Goal: Task Accomplishment & Management: Manage account settings

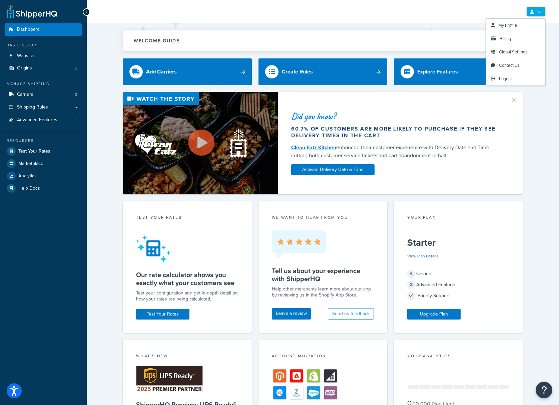
click at [540, 8] on link at bounding box center [535, 12] width 19 height 10
click at [514, 63] on span "Contact Us" at bounding box center [509, 65] width 21 height 6
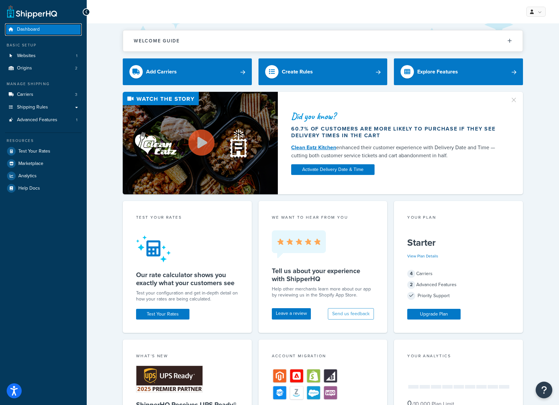
click at [65, 31] on link "Dashboard" at bounding box center [43, 29] width 77 height 12
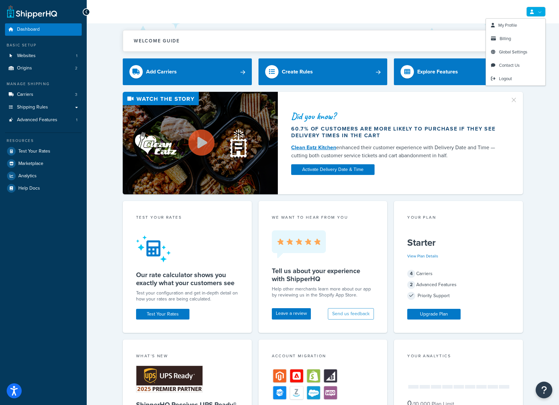
click at [533, 12] on icon at bounding box center [532, 12] width 4 height 4
click at [507, 115] on div "Did you know? 60.7% of customers are more likely to purchase if they see delive…" at bounding box center [398, 142] width 240 height 95
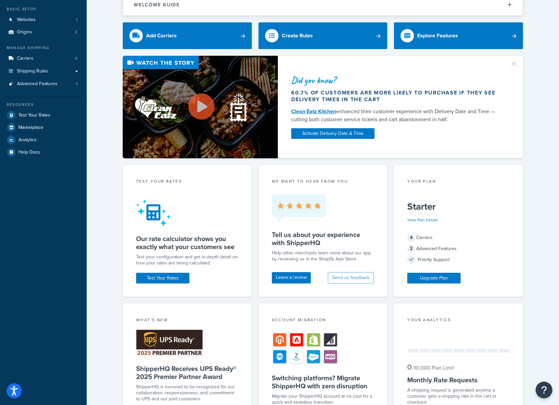
scroll to position [184, 0]
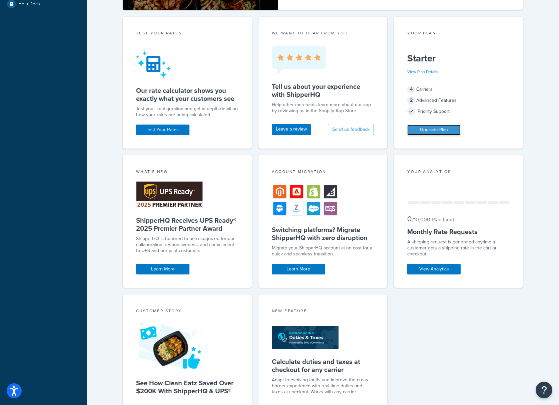
click at [436, 134] on link "Upgrade Plan" at bounding box center [433, 129] width 53 height 11
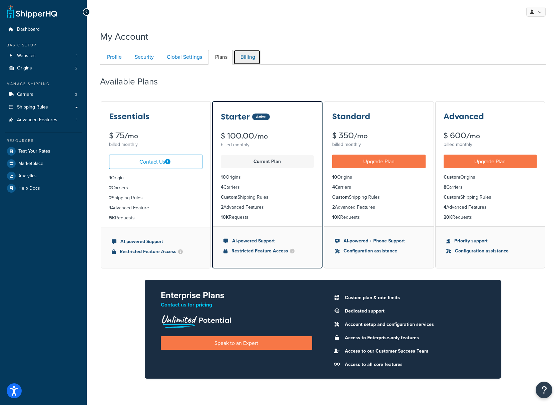
click at [258, 57] on link "Billing" at bounding box center [247, 57] width 27 height 15
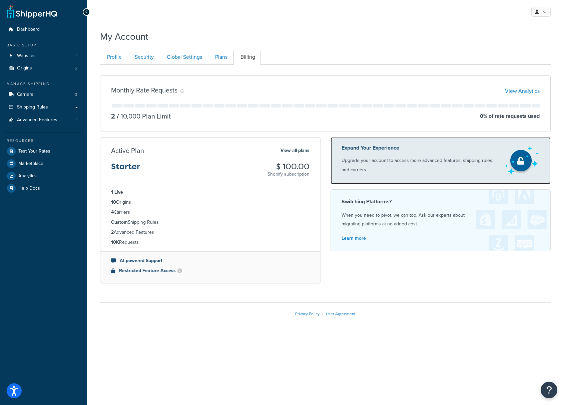
click at [364, 170] on p "Upgrade your account to access more advanced features, shipping rules, and carr…" at bounding box center [420, 165] width 157 height 19
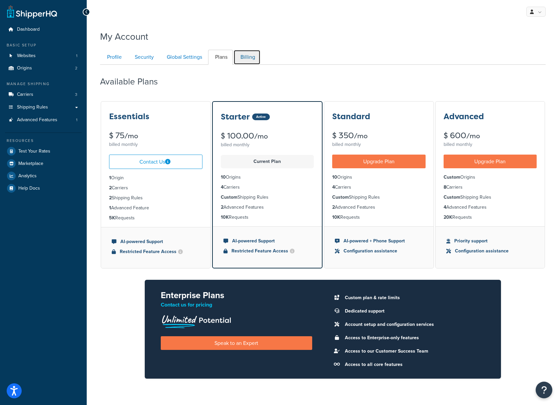
click at [254, 60] on link "Billing" at bounding box center [247, 57] width 27 height 15
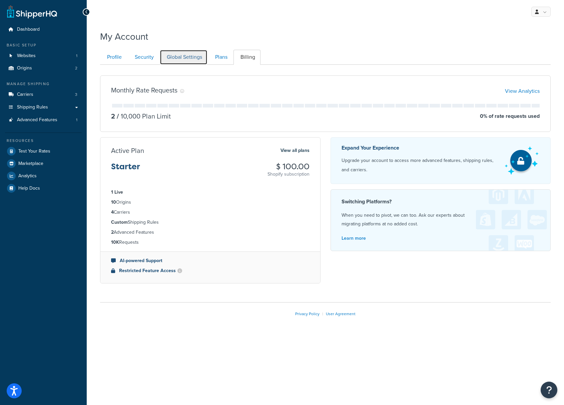
click at [206, 60] on link "Global Settings" at bounding box center [184, 57] width 48 height 15
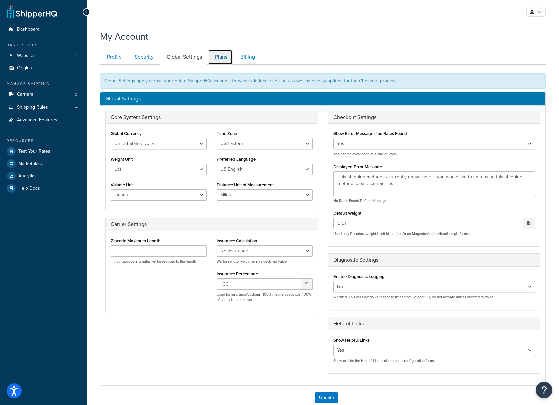
click at [221, 50] on link "Plans" at bounding box center [220, 57] width 25 height 15
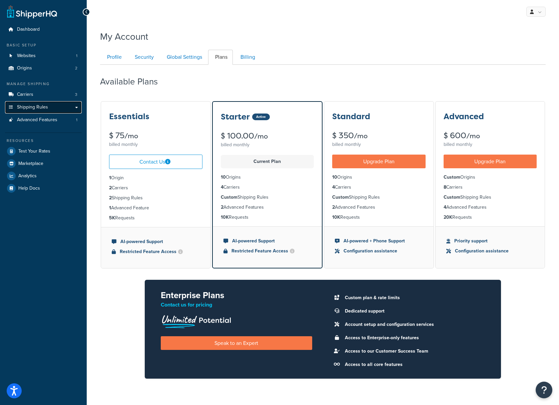
click at [49, 107] on link "Shipping Rules" at bounding box center [43, 107] width 77 height 12
click at [532, 10] on icon at bounding box center [532, 12] width 4 height 4
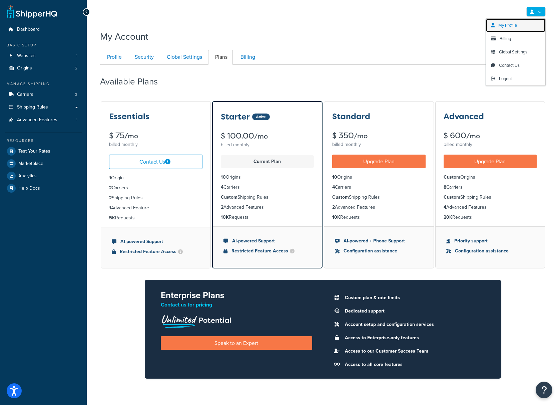
click at [511, 24] on span "My Profile" at bounding box center [507, 25] width 19 height 6
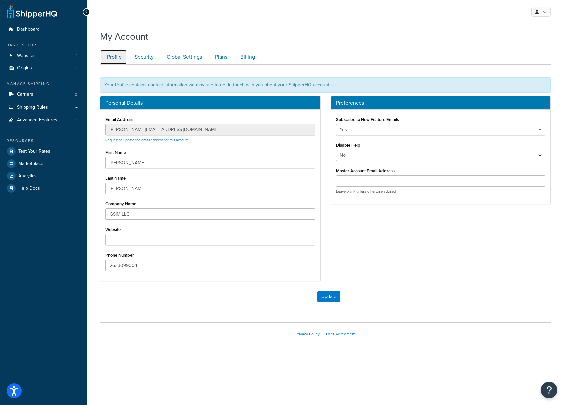
click at [119, 63] on link "Profile" at bounding box center [113, 57] width 27 height 15
click at [174, 57] on link "Global Settings" at bounding box center [184, 57] width 48 height 15
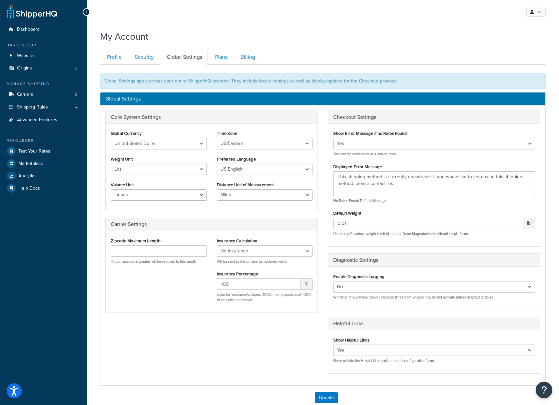
click at [224, 65] on div "Global Settings apply across your entire ShipperHQ account. They include locale…" at bounding box center [323, 237] width 446 height 345
drag, startPoint x: 138, startPoint y: 66, endPoint x: 147, endPoint y: 58, distance: 12.1
click at [139, 65] on div "Global Settings apply across your entire ShipperHQ account. They include locale…" at bounding box center [323, 237] width 446 height 345
click at [147, 58] on link "Security" at bounding box center [143, 57] width 31 height 15
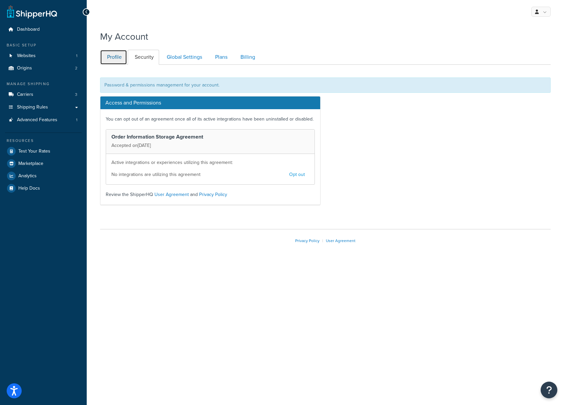
click at [115, 58] on link "Profile" at bounding box center [113, 57] width 27 height 15
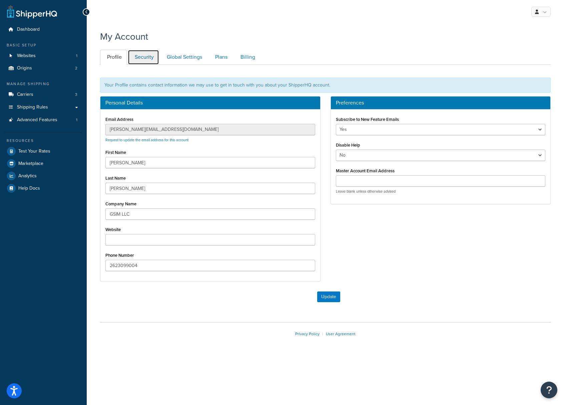
drag, startPoint x: 142, startPoint y: 56, endPoint x: 153, endPoint y: 56, distance: 11.4
click at [142, 56] on link "Security" at bounding box center [143, 57] width 31 height 15
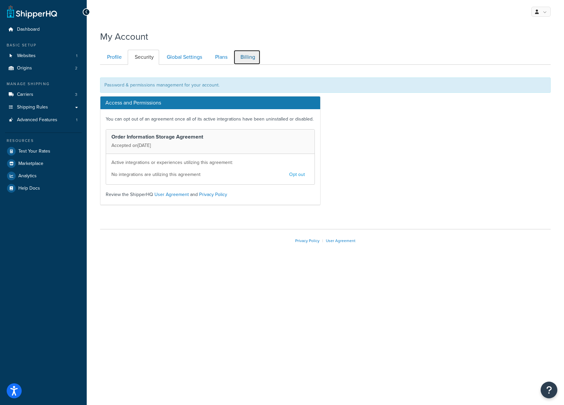
click at [253, 55] on link "Billing" at bounding box center [247, 57] width 27 height 15
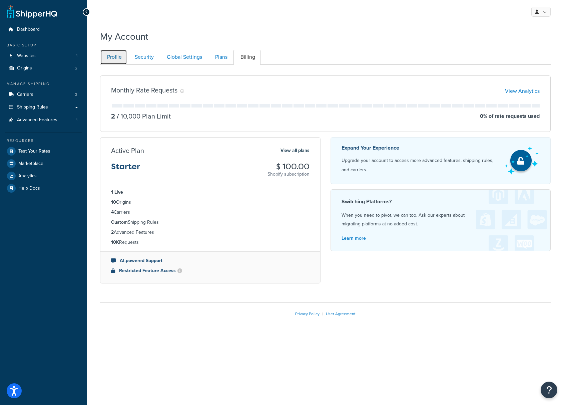
click at [105, 56] on link "Profile" at bounding box center [113, 57] width 27 height 15
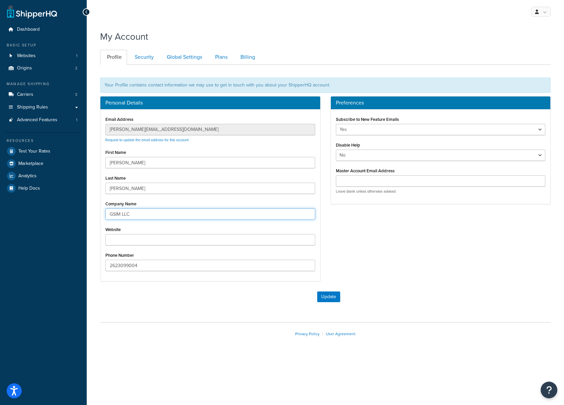
click at [128, 215] on input "GSIM LLC" at bounding box center [210, 213] width 210 height 11
click at [141, 61] on link "Security" at bounding box center [143, 57] width 31 height 15
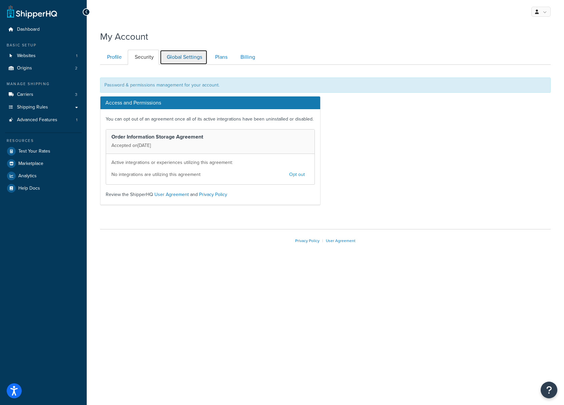
click at [171, 59] on link "Global Settings" at bounding box center [184, 57] width 48 height 15
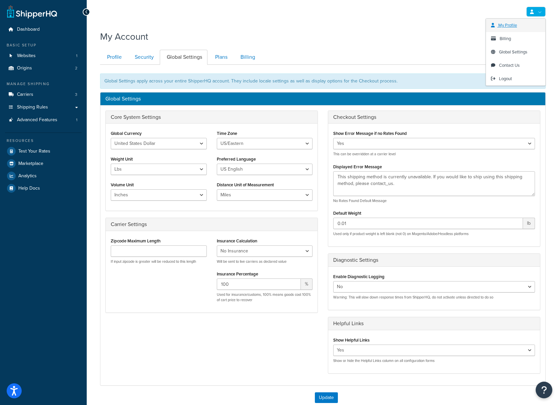
drag, startPoint x: 529, startPoint y: 12, endPoint x: 525, endPoint y: 20, distance: 8.7
click at [529, 13] on link at bounding box center [535, 12] width 19 height 10
click at [513, 25] on span "My Profile" at bounding box center [507, 25] width 19 height 6
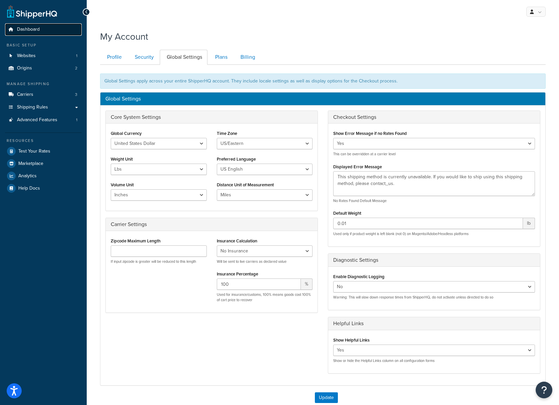
click at [33, 32] on span "Dashboard" at bounding box center [28, 30] width 23 height 6
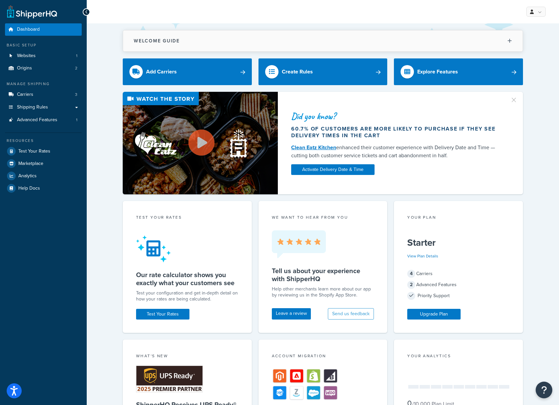
click at [296, 44] on button "Welcome Guide" at bounding box center [323, 40] width 400 height 21
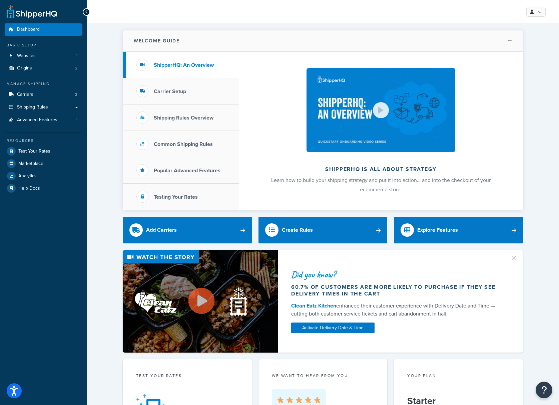
click at [296, 44] on button "Welcome Guide" at bounding box center [323, 40] width 400 height 21
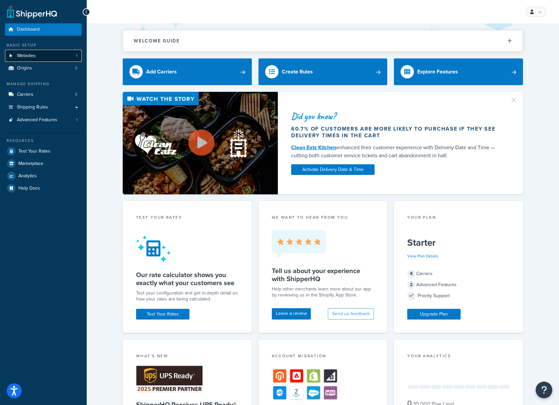
click at [39, 55] on link "Websites 1" at bounding box center [43, 56] width 77 height 12
